Goal: Find specific page/section: Find specific page/section

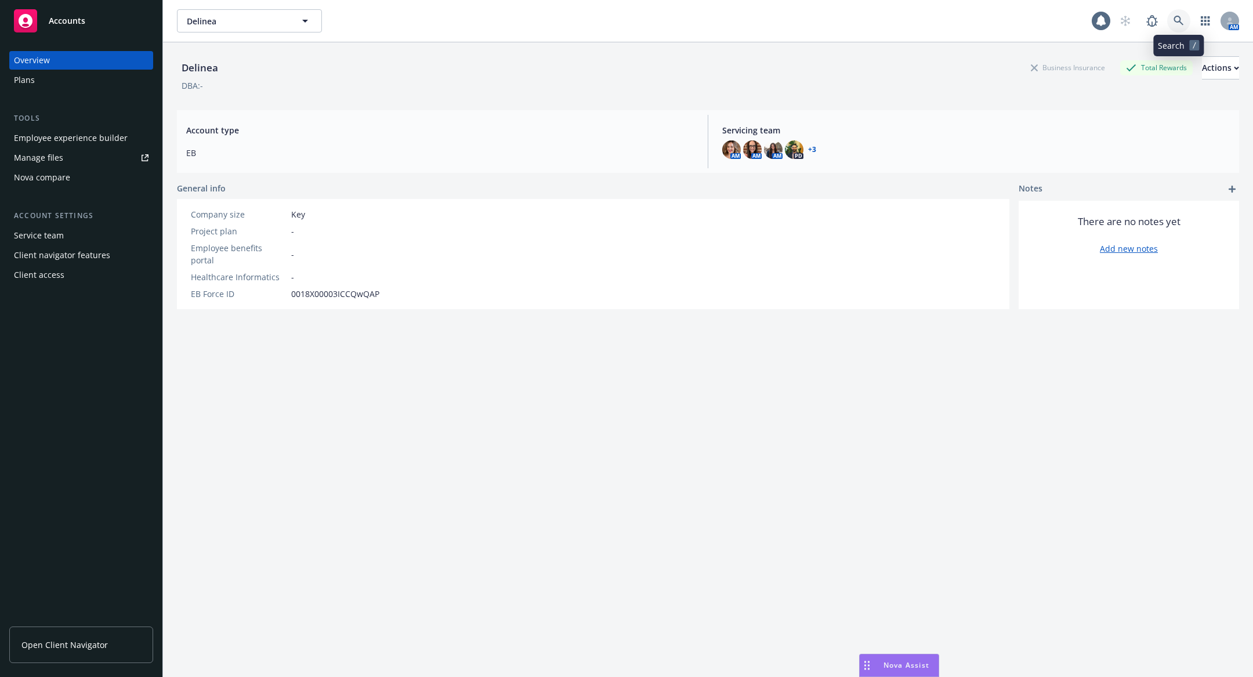
click at [1172, 26] on link at bounding box center [1179, 20] width 23 height 23
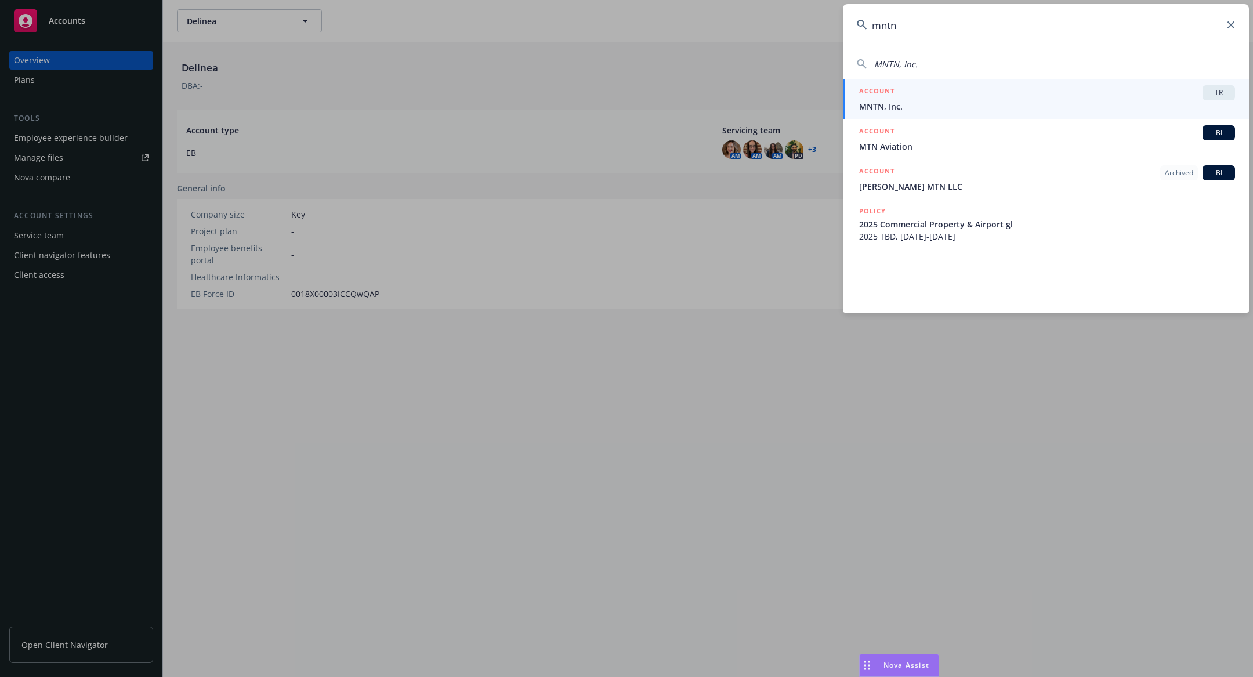
type input "mntn"
click at [974, 104] on span "MNTN, Inc." at bounding box center [1047, 106] width 376 height 12
